Goal: Task Accomplishment & Management: Manage account settings

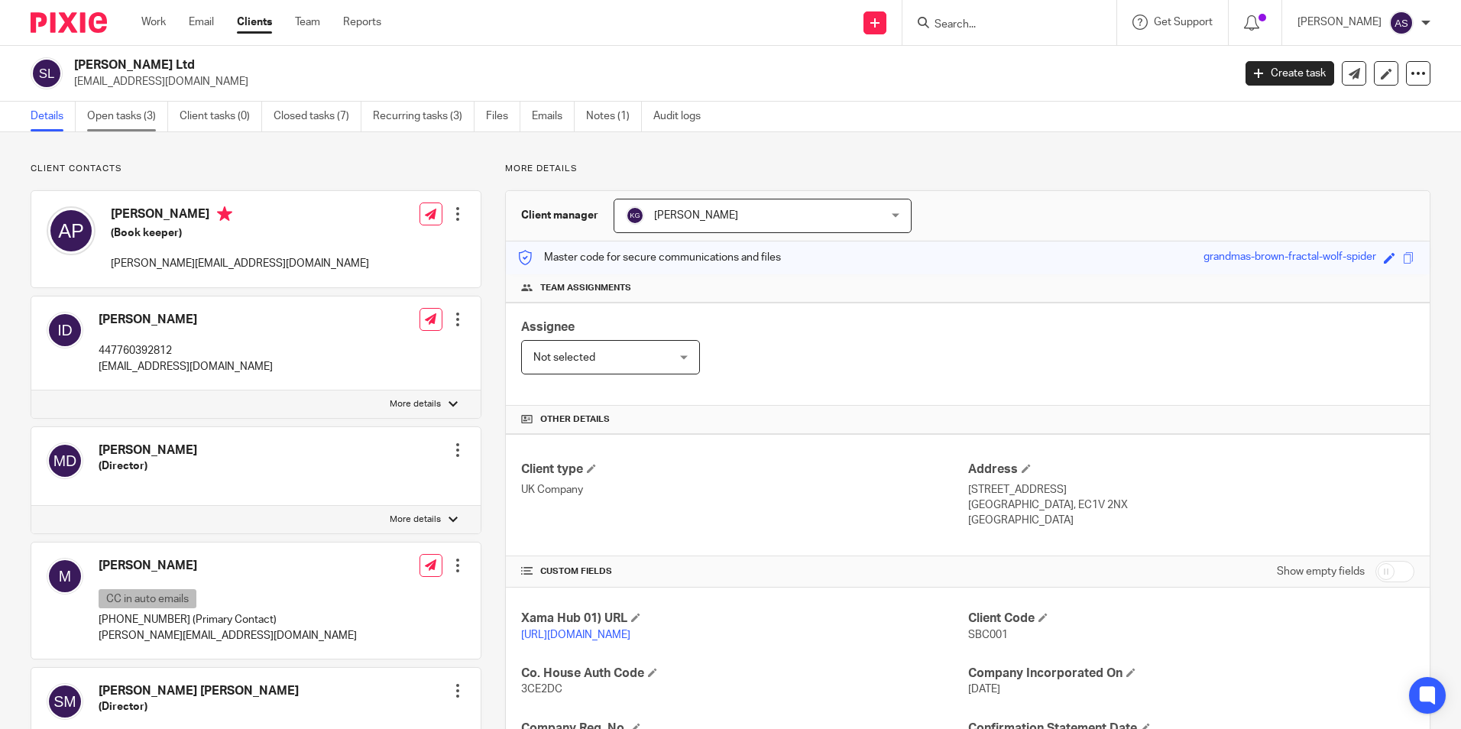
click at [123, 118] on link "Open tasks (3)" at bounding box center [127, 117] width 81 height 30
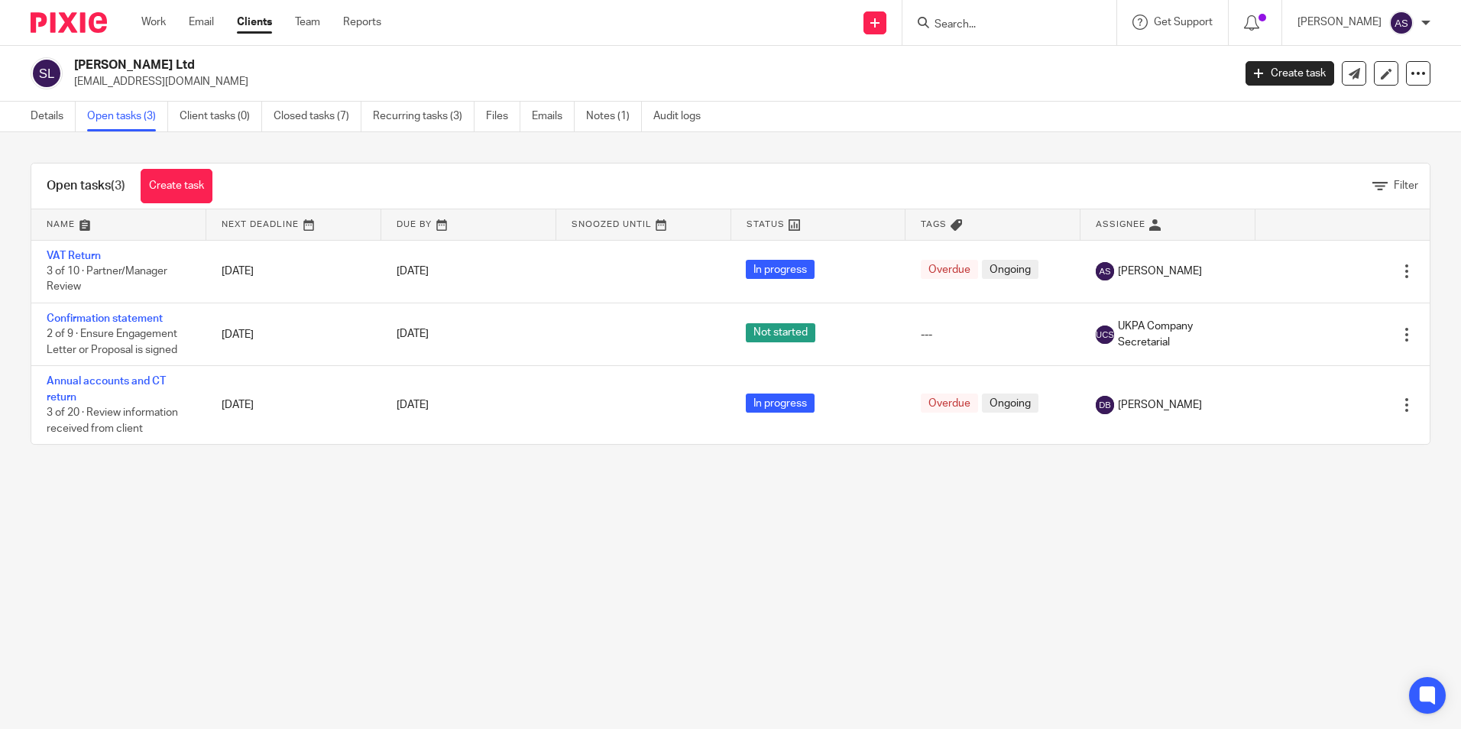
click at [81, 251] on link "VAT Return" at bounding box center [74, 256] width 54 height 11
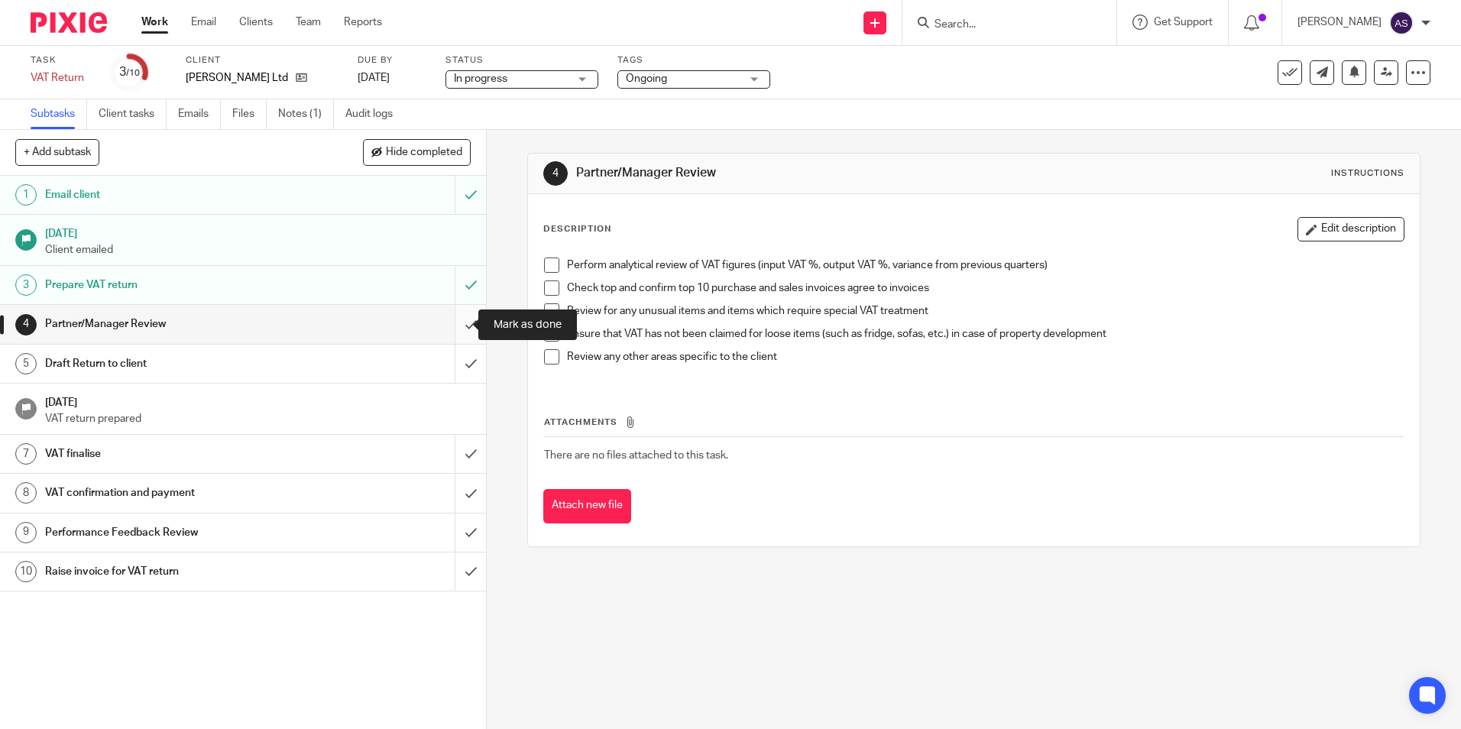
click at [450, 319] on input "submit" at bounding box center [243, 324] width 486 height 38
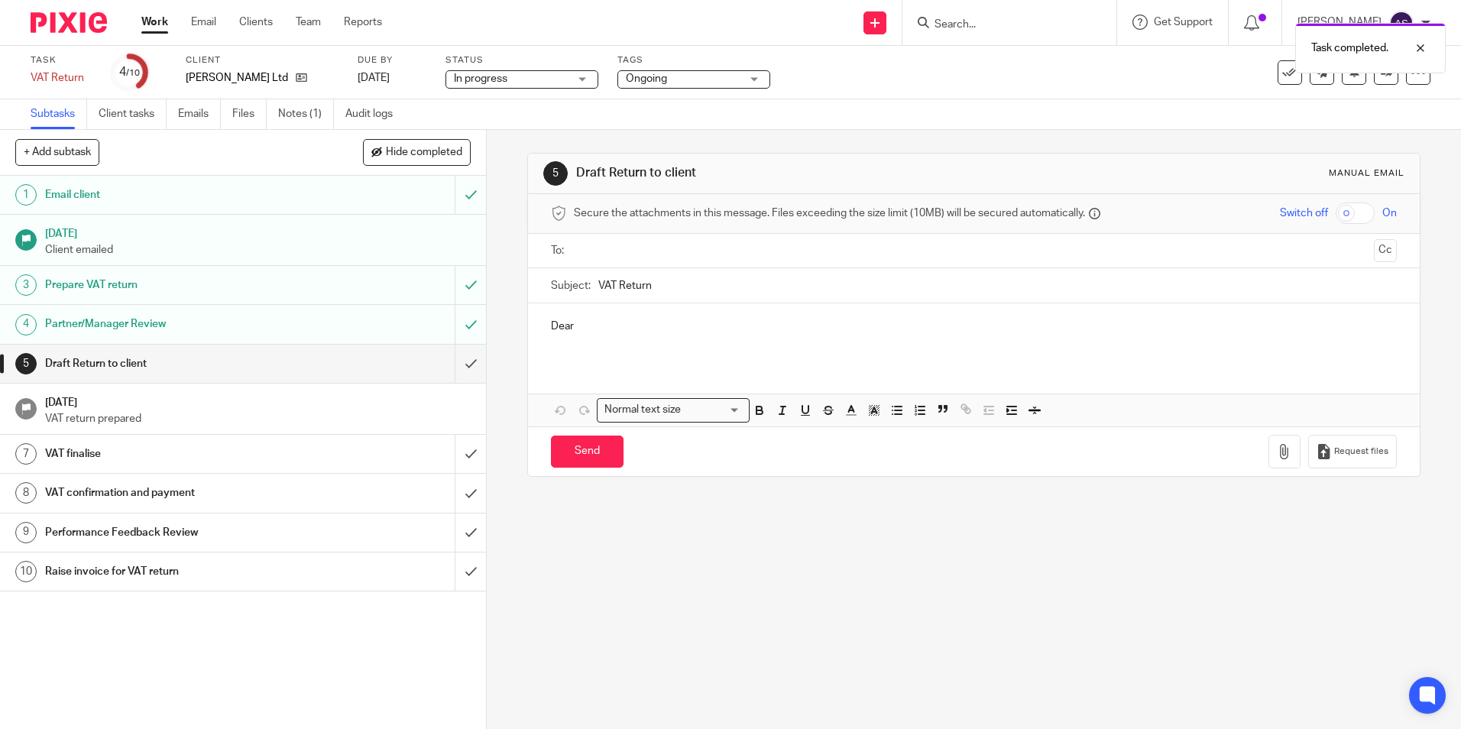
click at [603, 327] on p "Dear" at bounding box center [973, 326] width 845 height 15
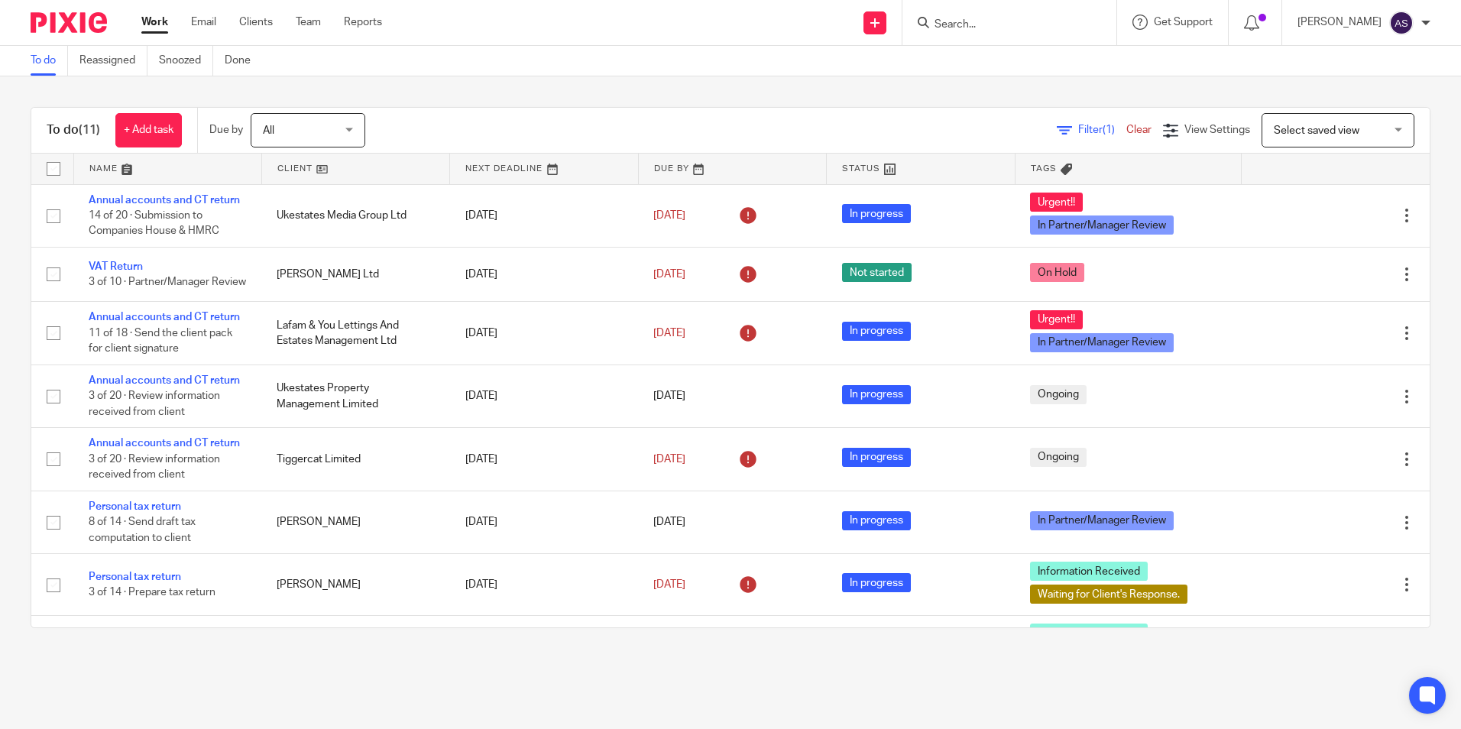
click at [994, 23] on input "Search" at bounding box center [1002, 25] width 138 height 14
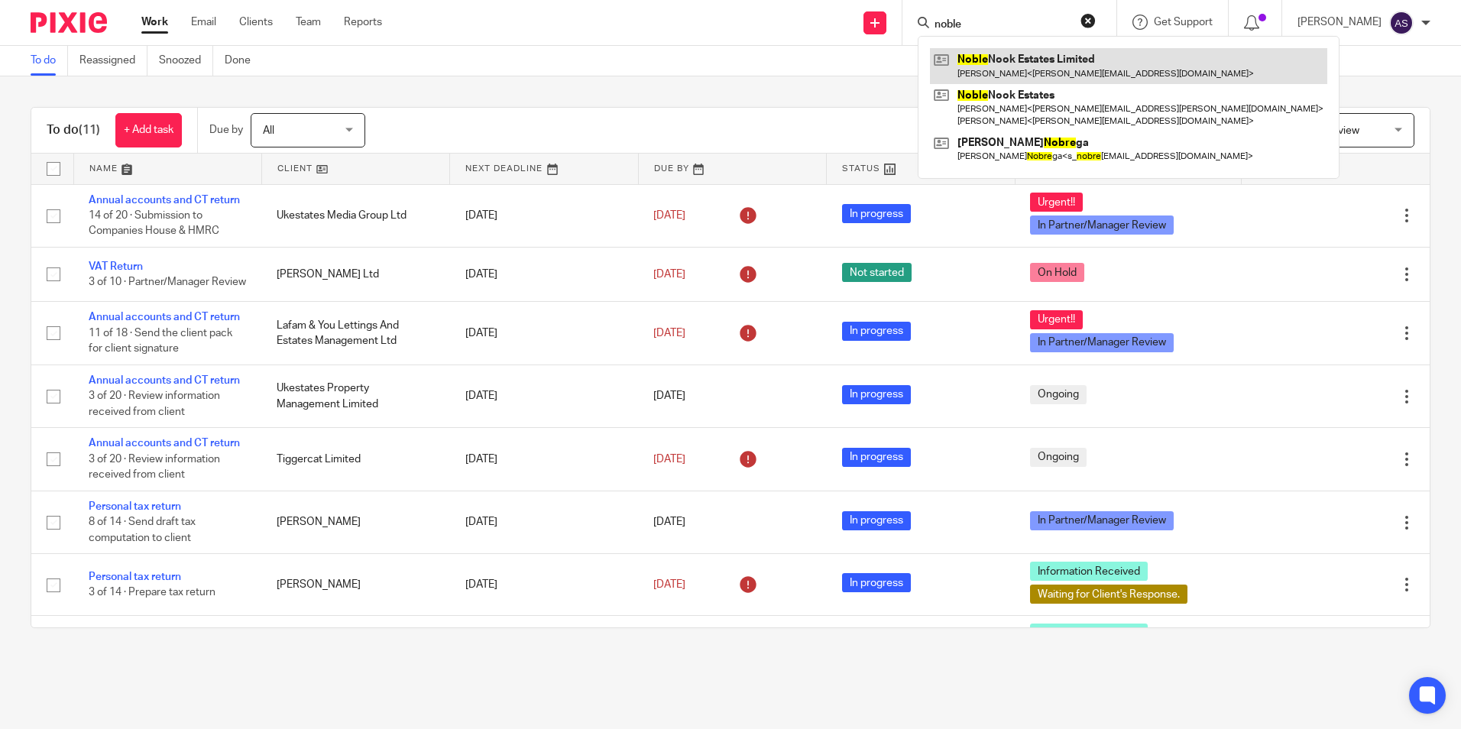
type input "noble"
click at [1019, 60] on link at bounding box center [1128, 65] width 397 height 35
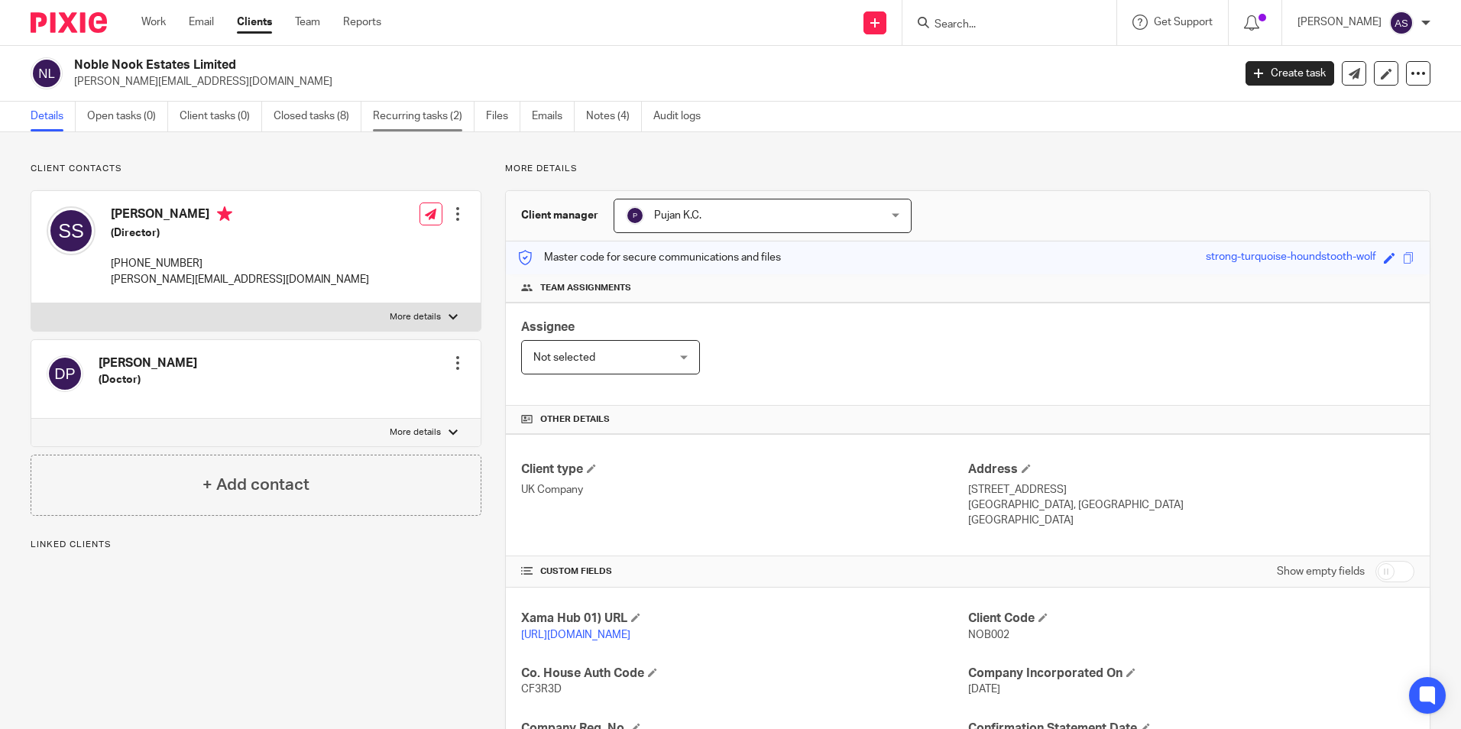
click at [397, 110] on link "Recurring tasks (2)" at bounding box center [424, 117] width 102 height 30
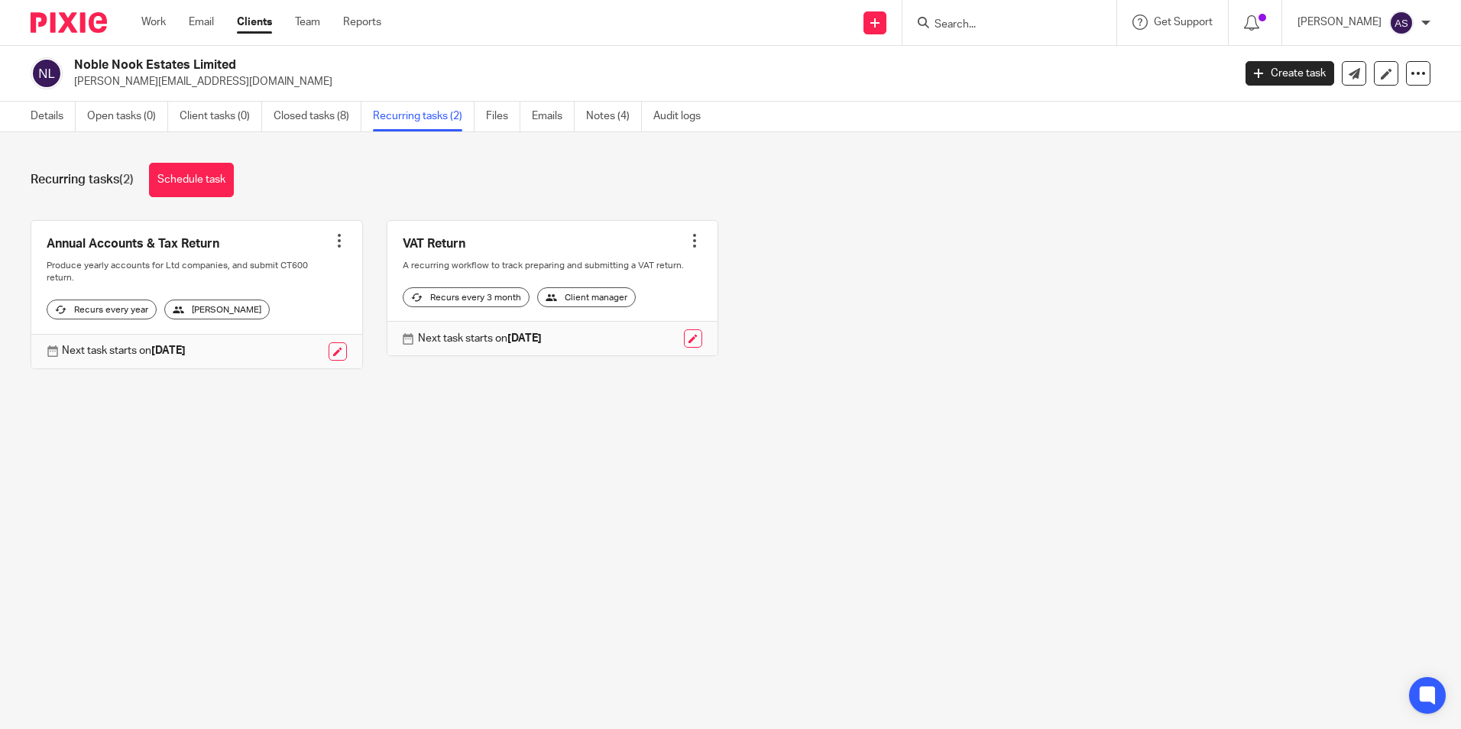
click at [472, 243] on link at bounding box center [553, 288] width 331 height 135
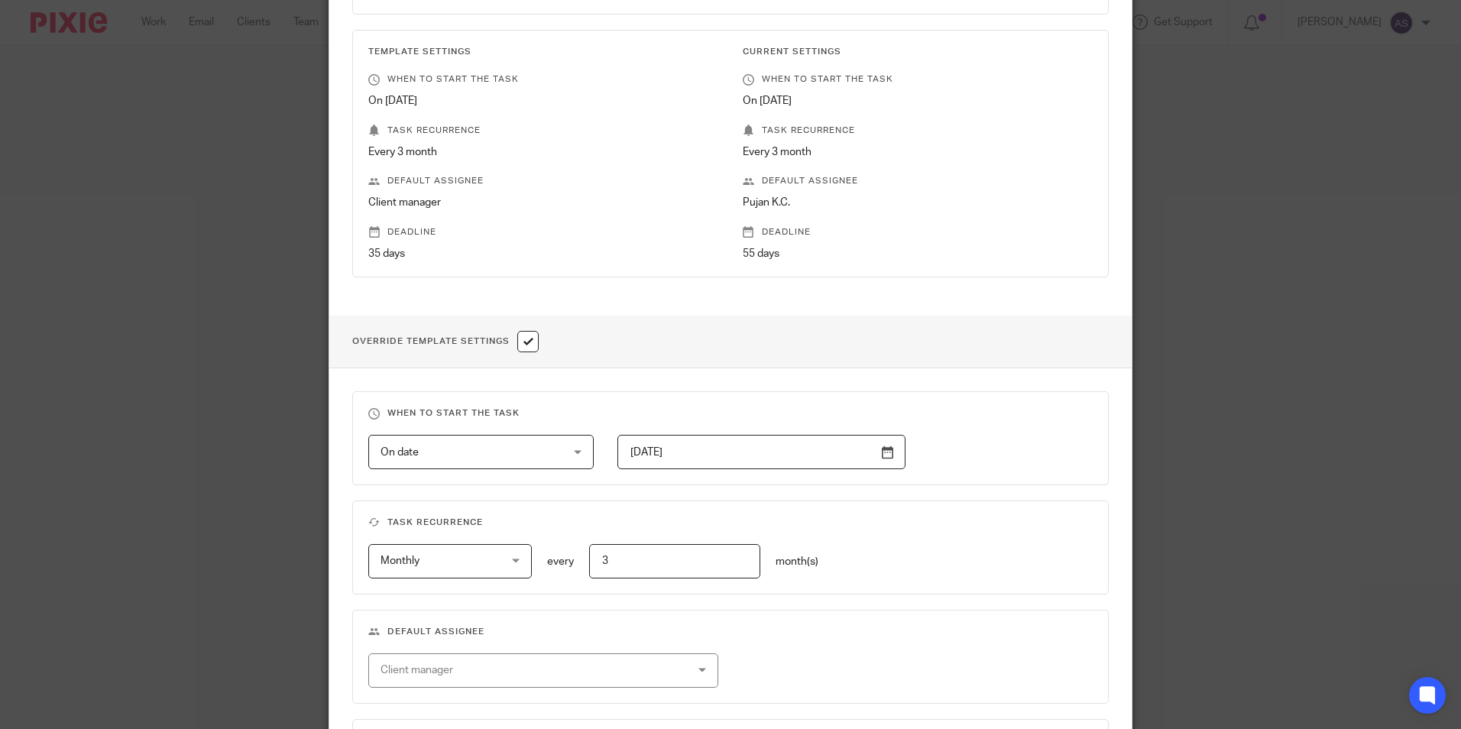
scroll to position [50, 0]
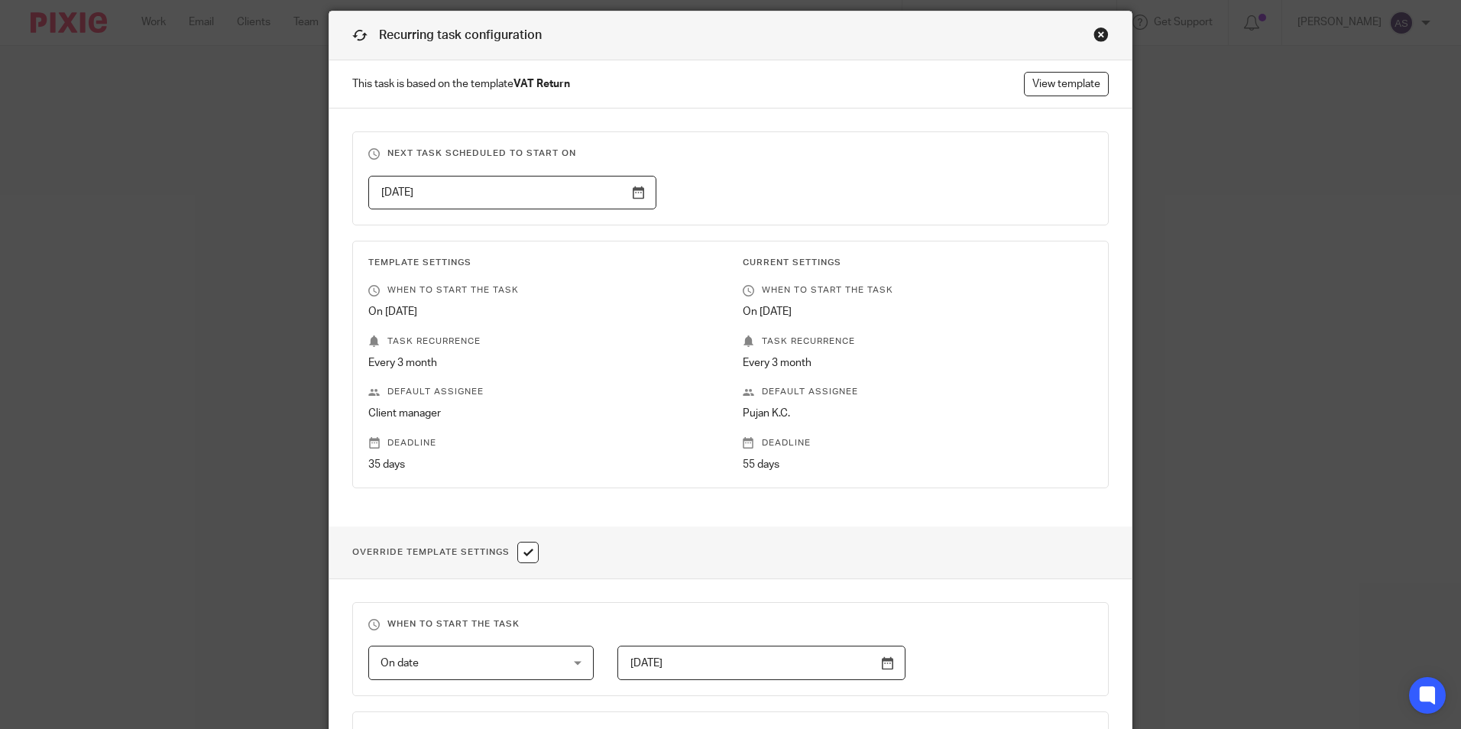
click at [1094, 34] on div "Close this dialog window" at bounding box center [1101, 34] width 15 height 15
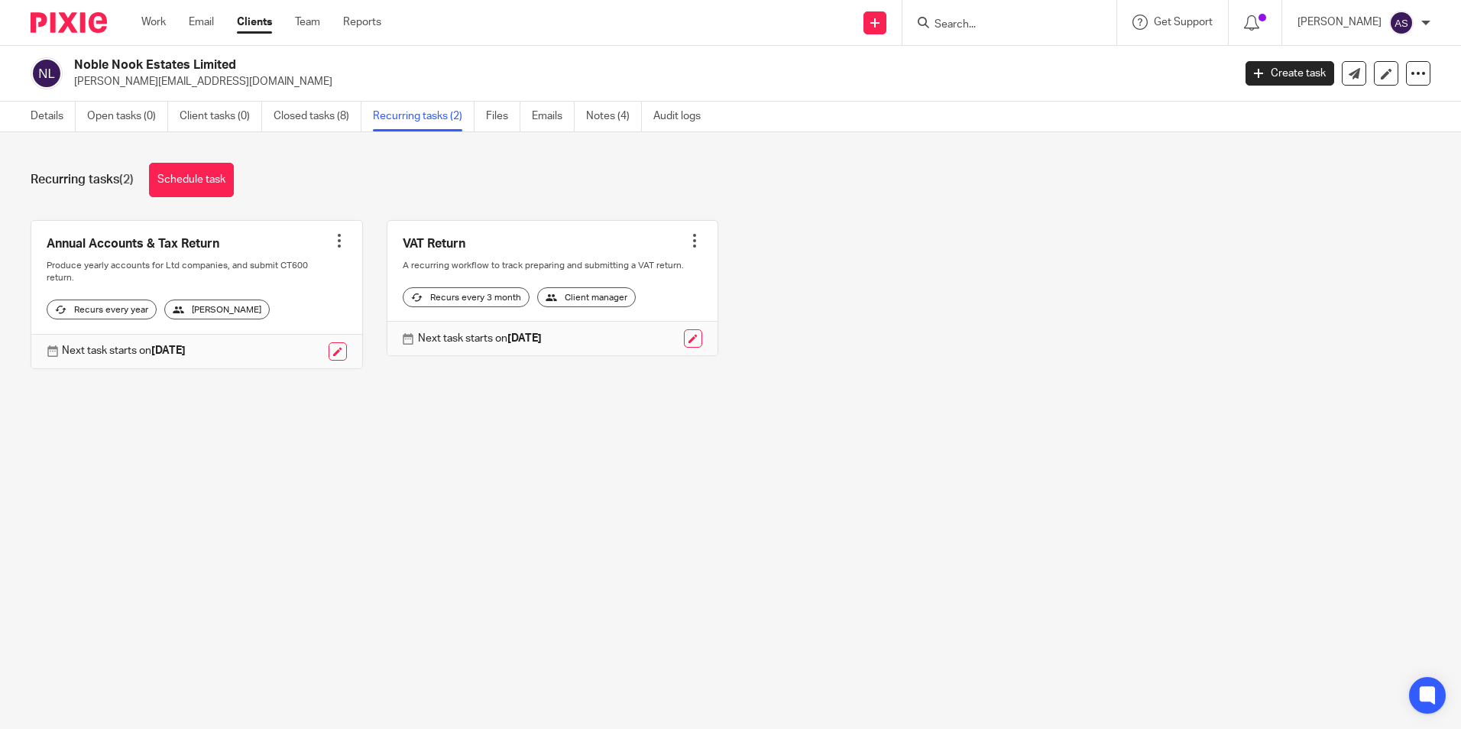
click at [536, 247] on link at bounding box center [553, 288] width 331 height 135
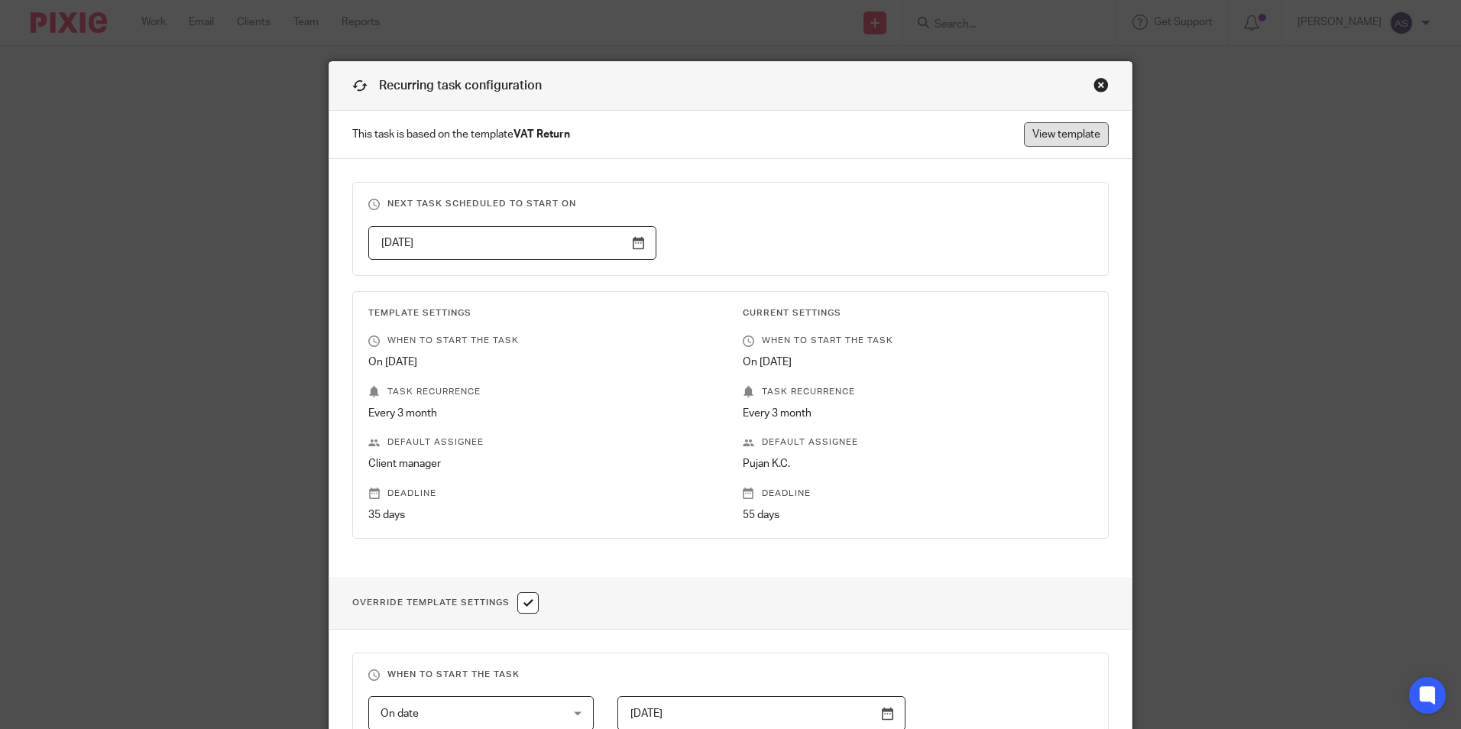
click at [1082, 135] on link "View template" at bounding box center [1066, 134] width 85 height 24
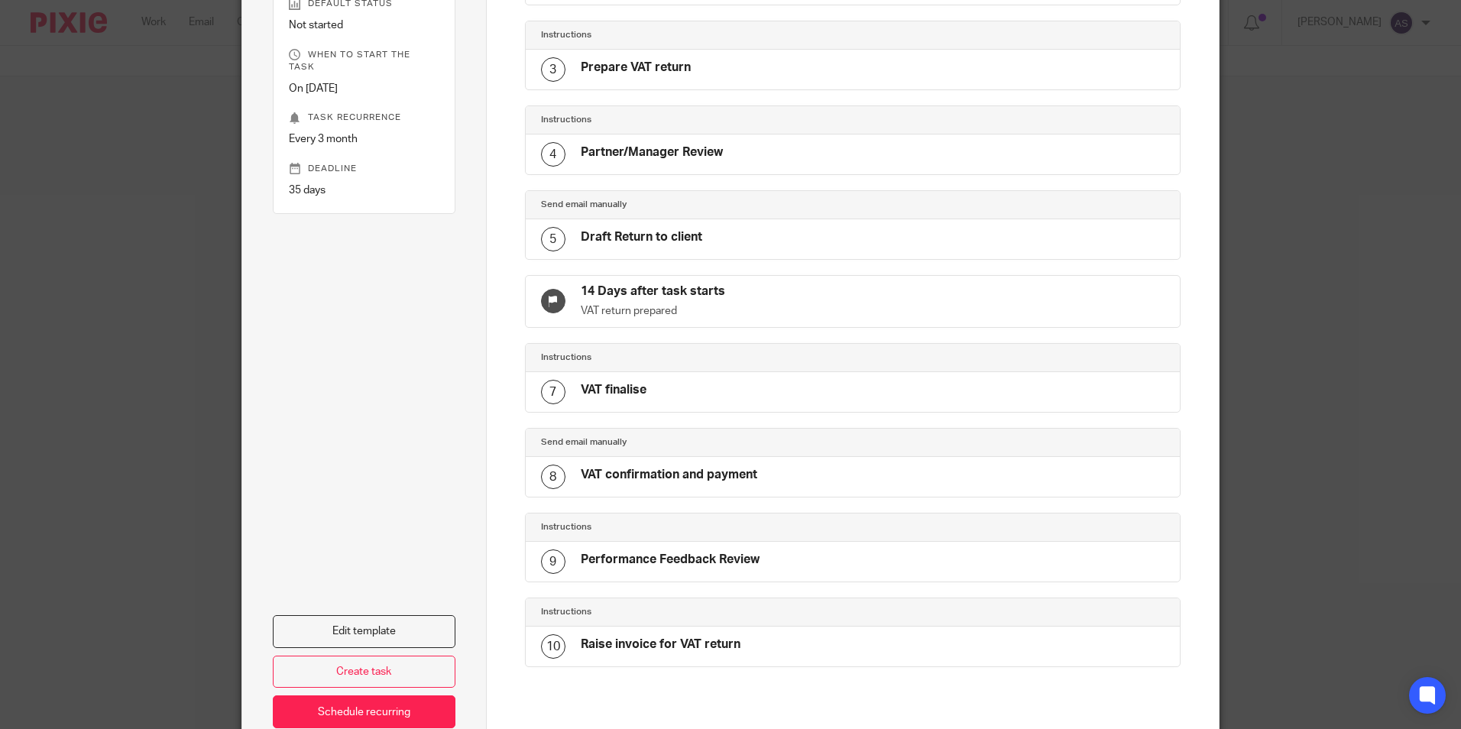
scroll to position [58, 0]
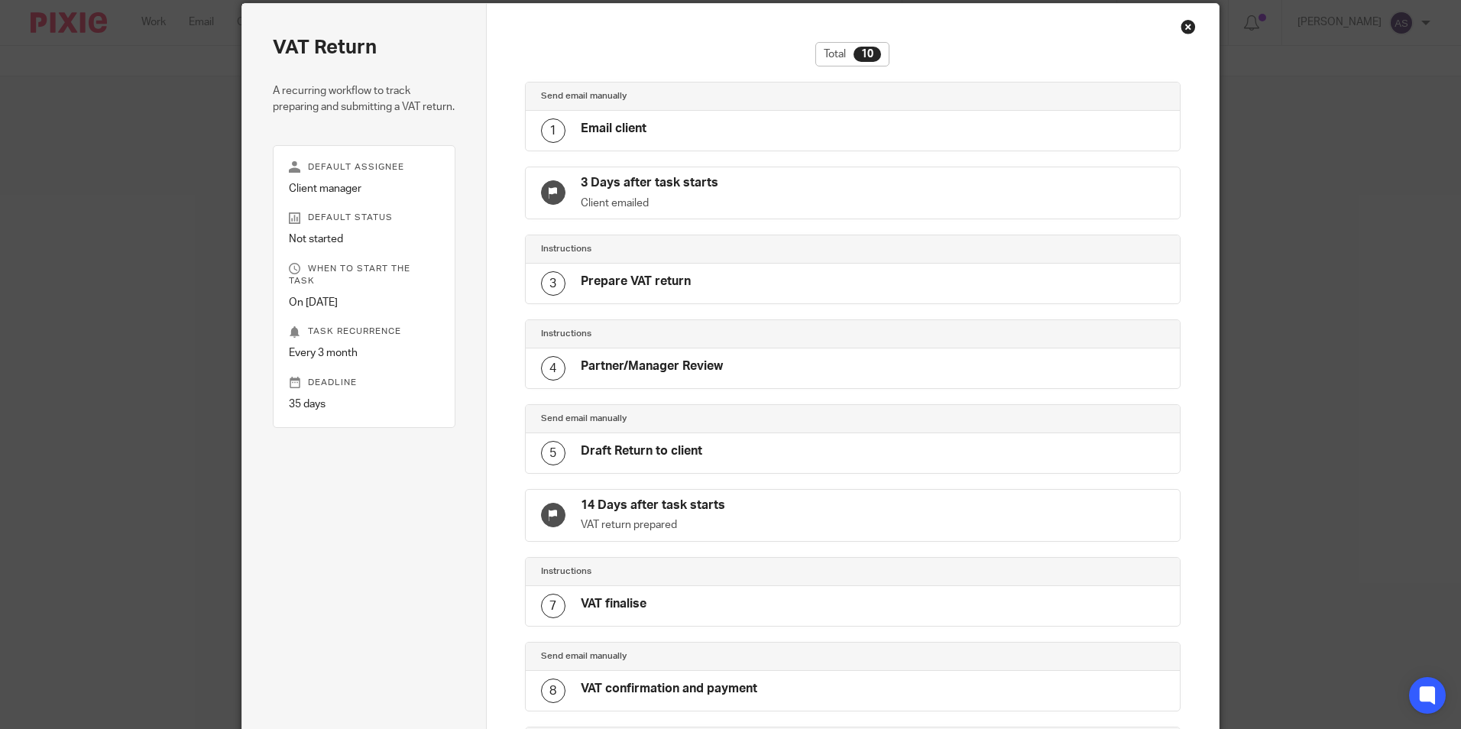
click at [662, 462] on div "Draft Return to client" at bounding box center [642, 453] width 122 height 20
click at [623, 451] on h4 "Draft Return to client" at bounding box center [642, 451] width 122 height 16
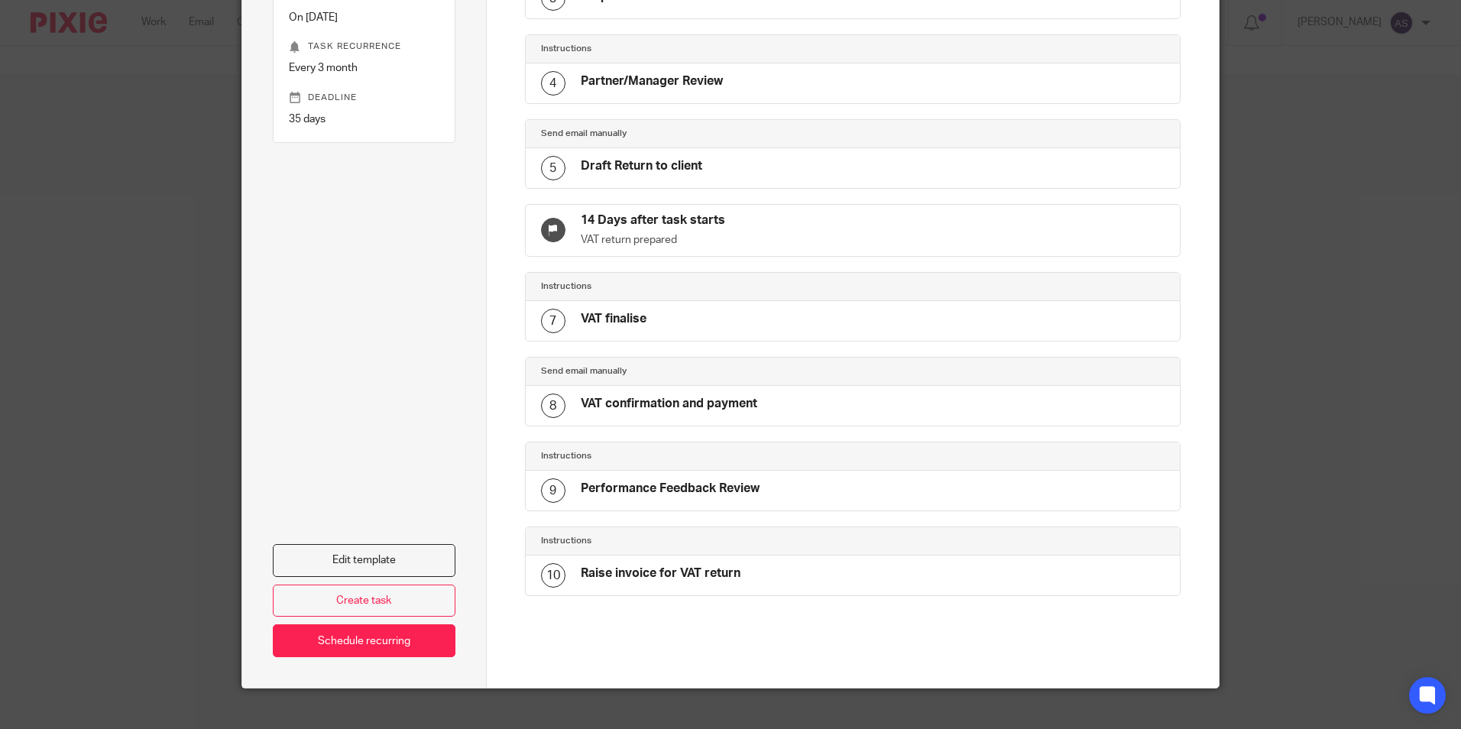
scroll to position [364, 0]
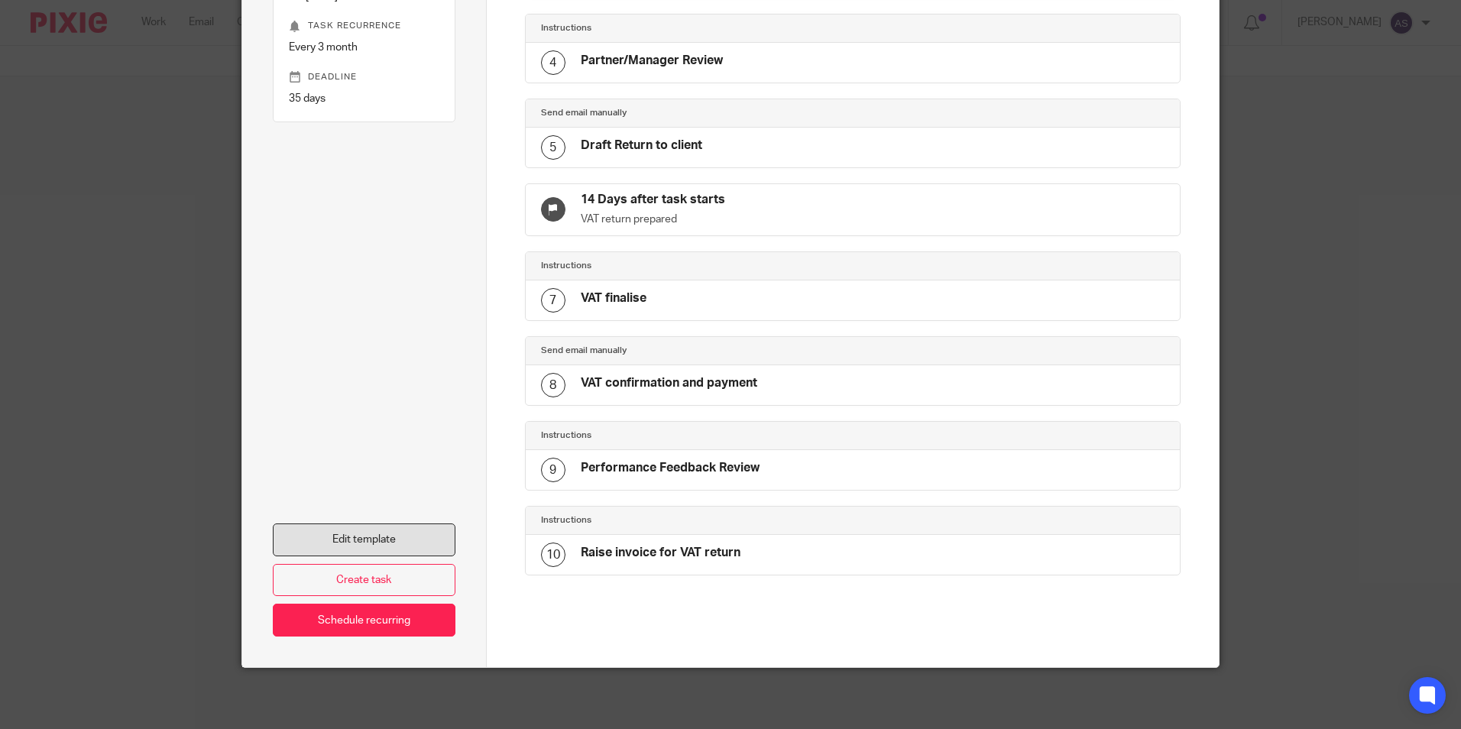
click at [351, 539] on link "Edit template" at bounding box center [364, 540] width 183 height 33
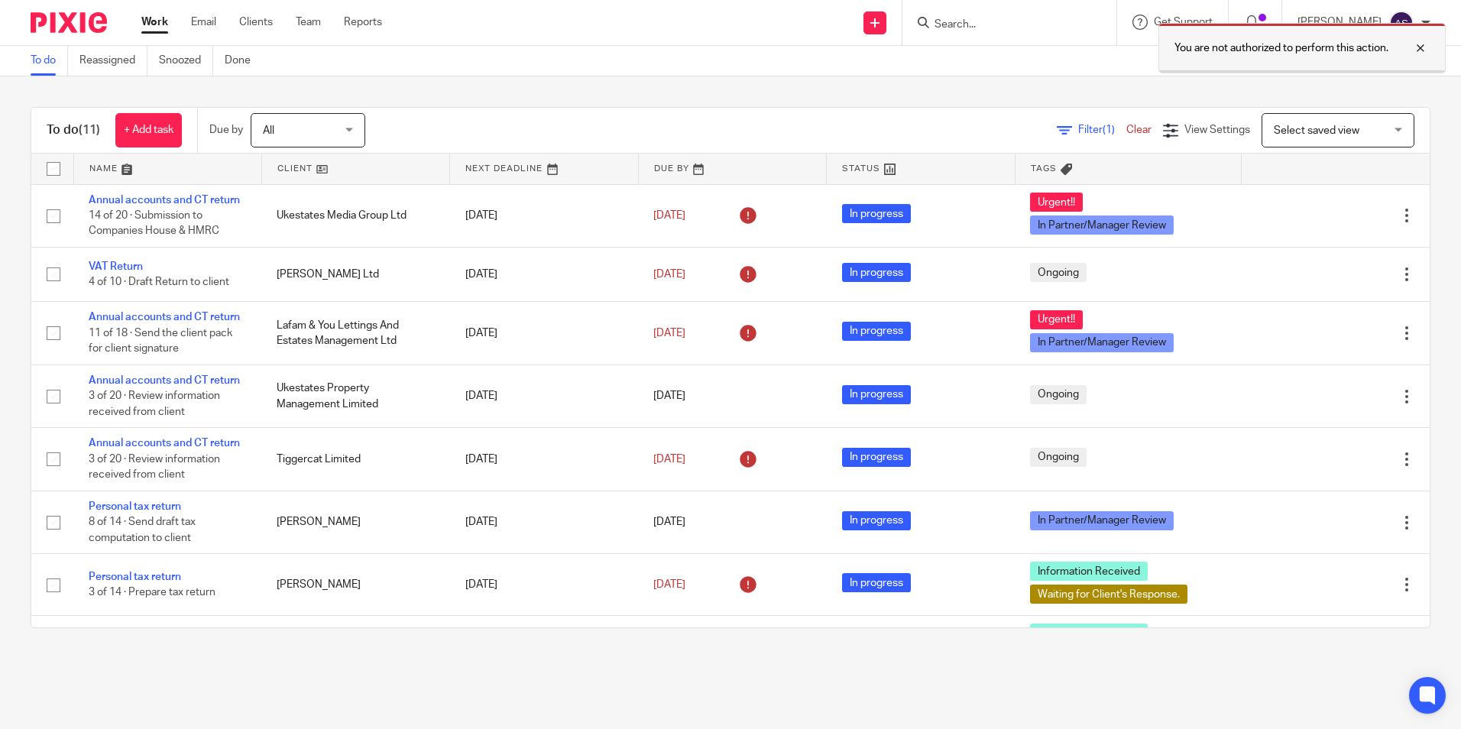
click at [1422, 46] on div at bounding box center [1409, 48] width 41 height 18
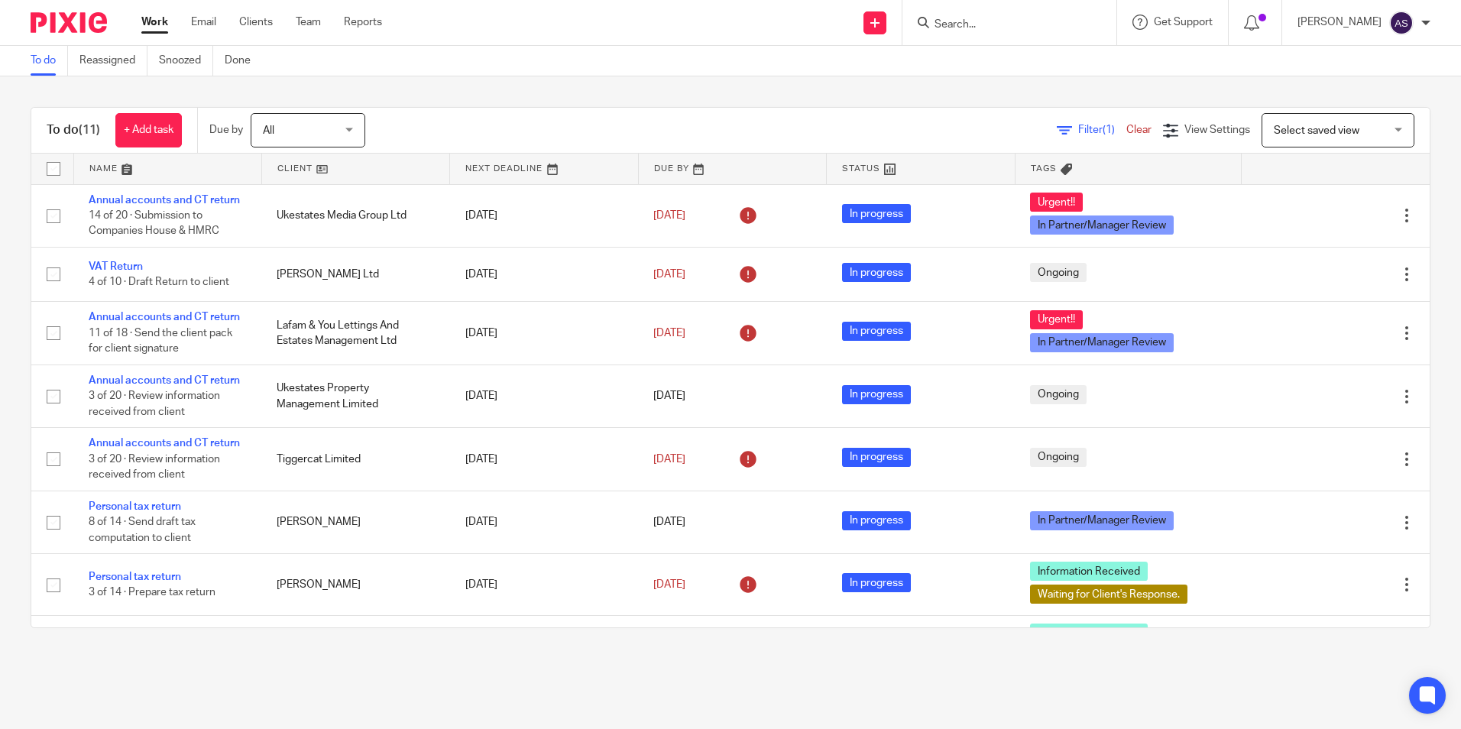
click at [1005, 27] on input "Search" at bounding box center [1002, 25] width 138 height 14
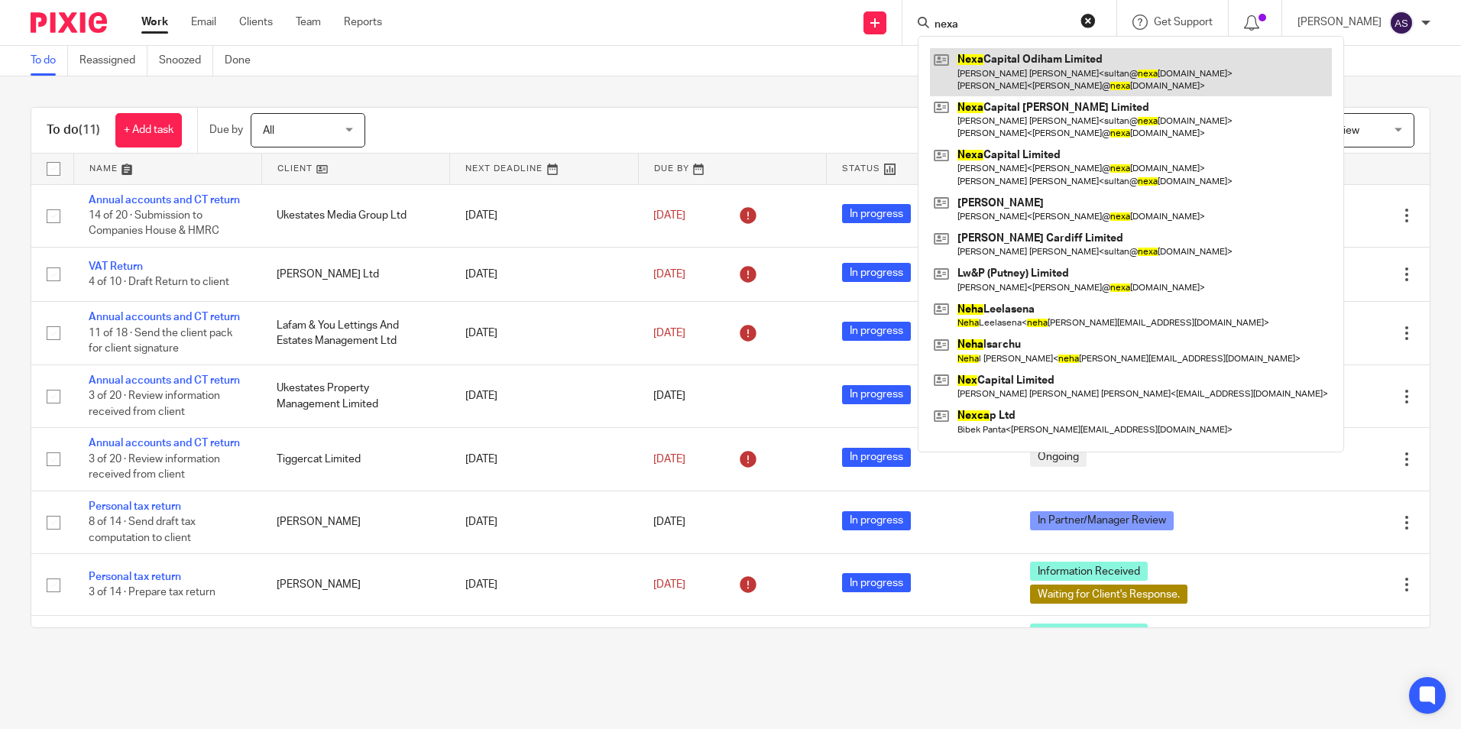
type input "nexa"
click at [1040, 76] on link at bounding box center [1131, 71] width 402 height 47
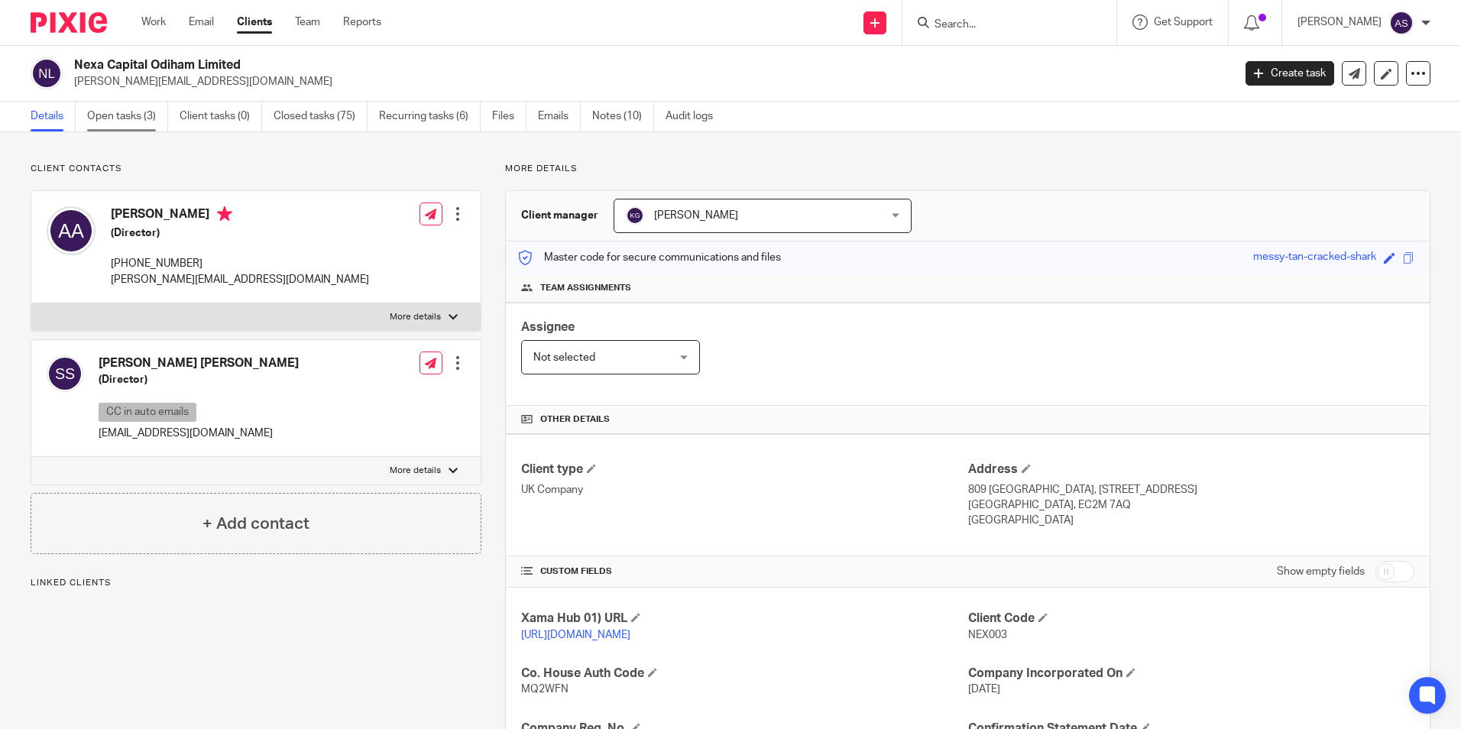
click at [134, 113] on link "Open tasks (3)" at bounding box center [127, 117] width 81 height 30
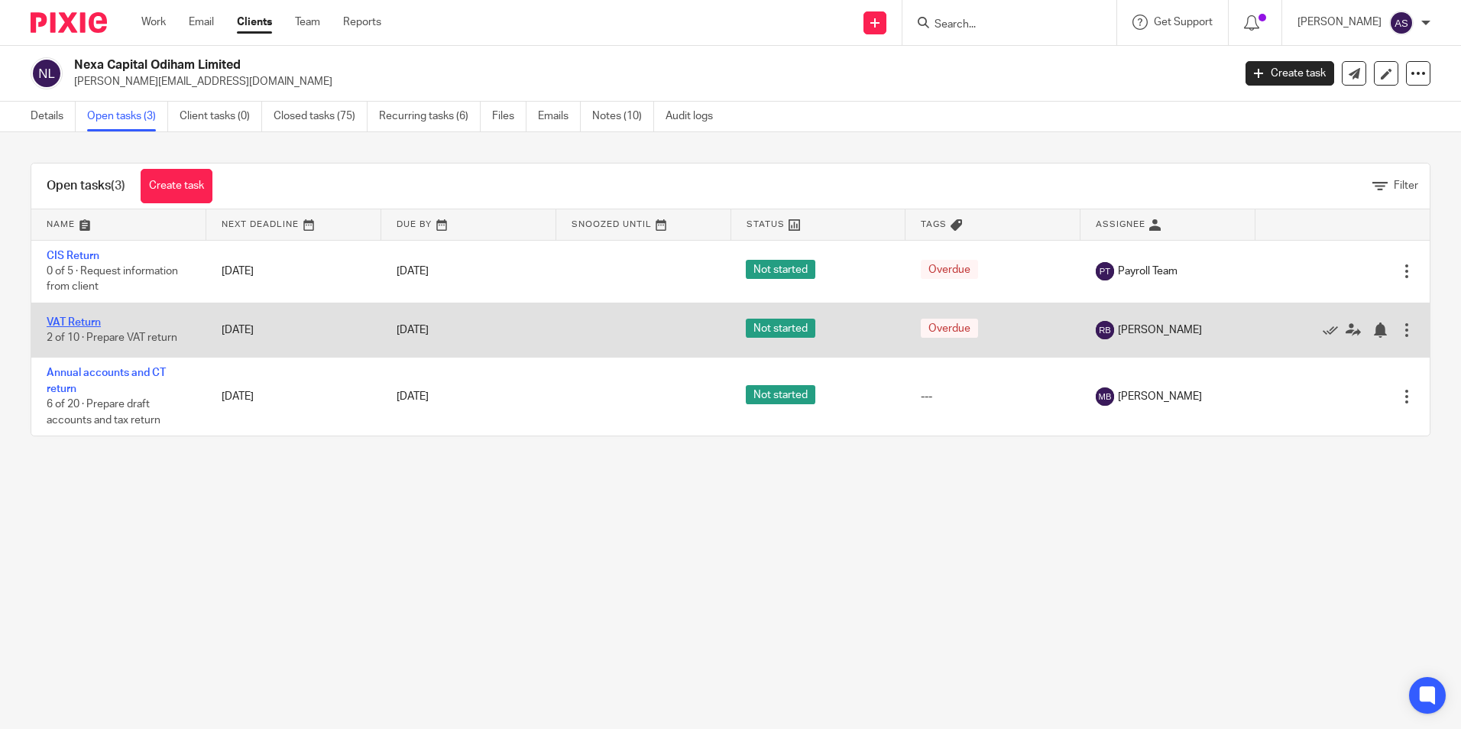
click at [79, 320] on link "VAT Return" at bounding box center [74, 322] width 54 height 11
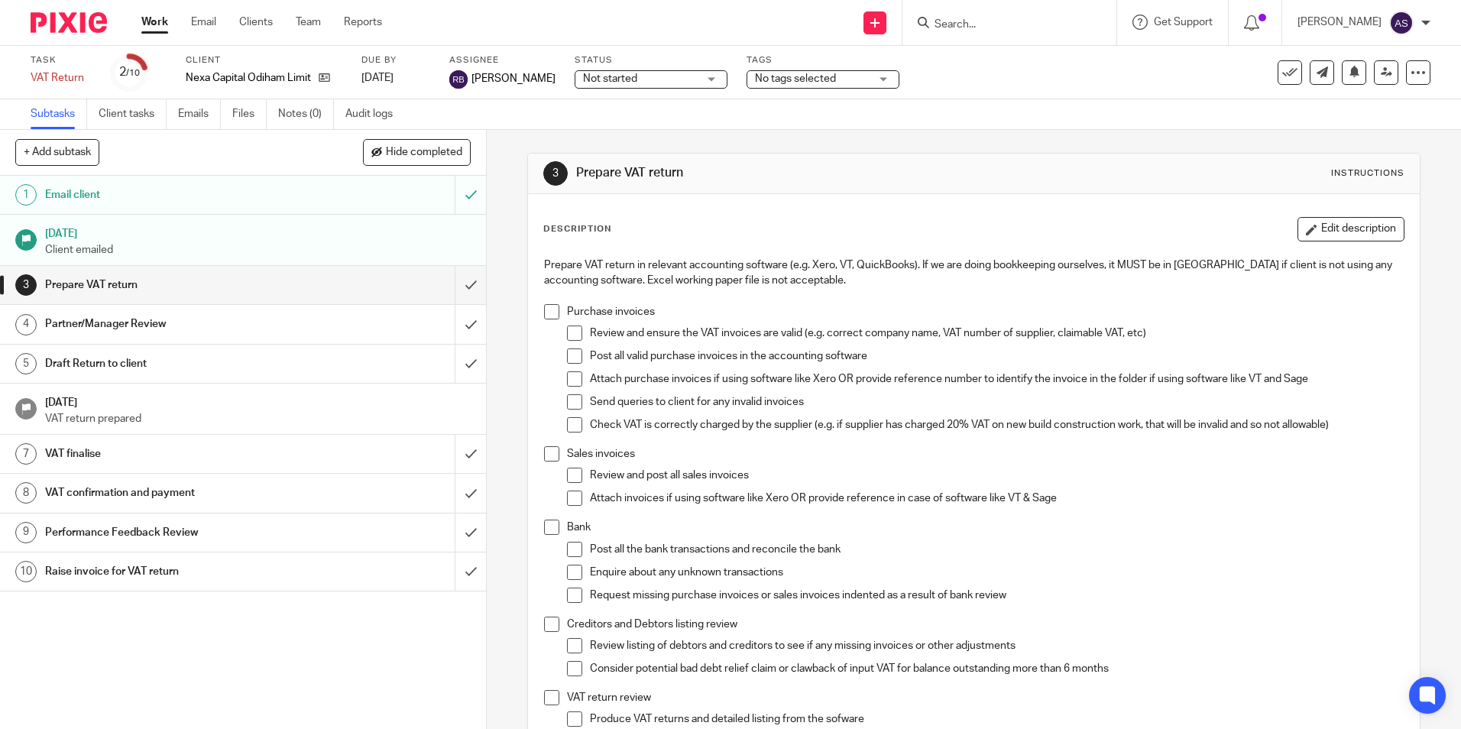
click at [129, 358] on h1 "Draft Return to client" at bounding box center [176, 363] width 263 height 23
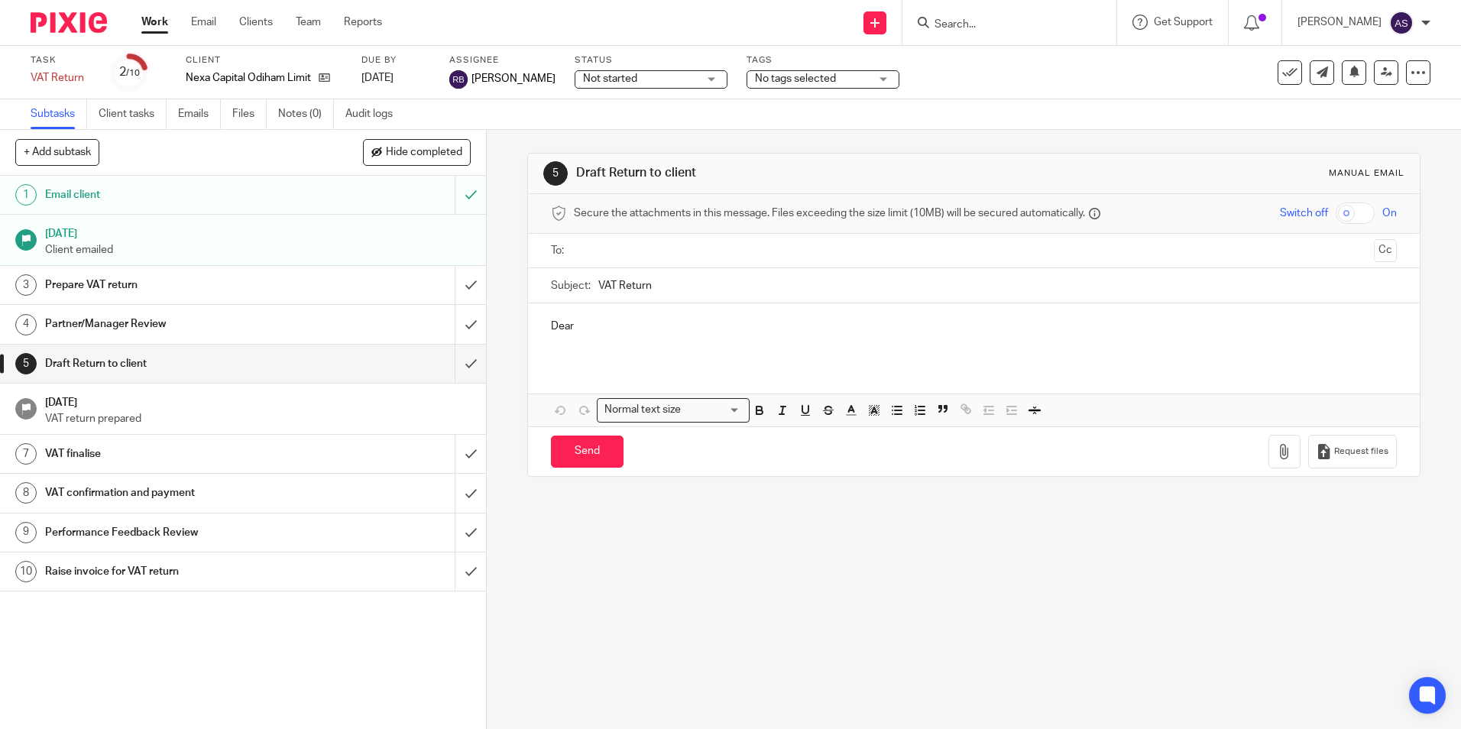
click at [611, 327] on p "Dear" at bounding box center [973, 326] width 845 height 15
click at [617, 543] on div "5 Draft Return to client Manual email Secure the attachments in this message. F…" at bounding box center [974, 429] width 975 height 599
